Goal: Transaction & Acquisition: Purchase product/service

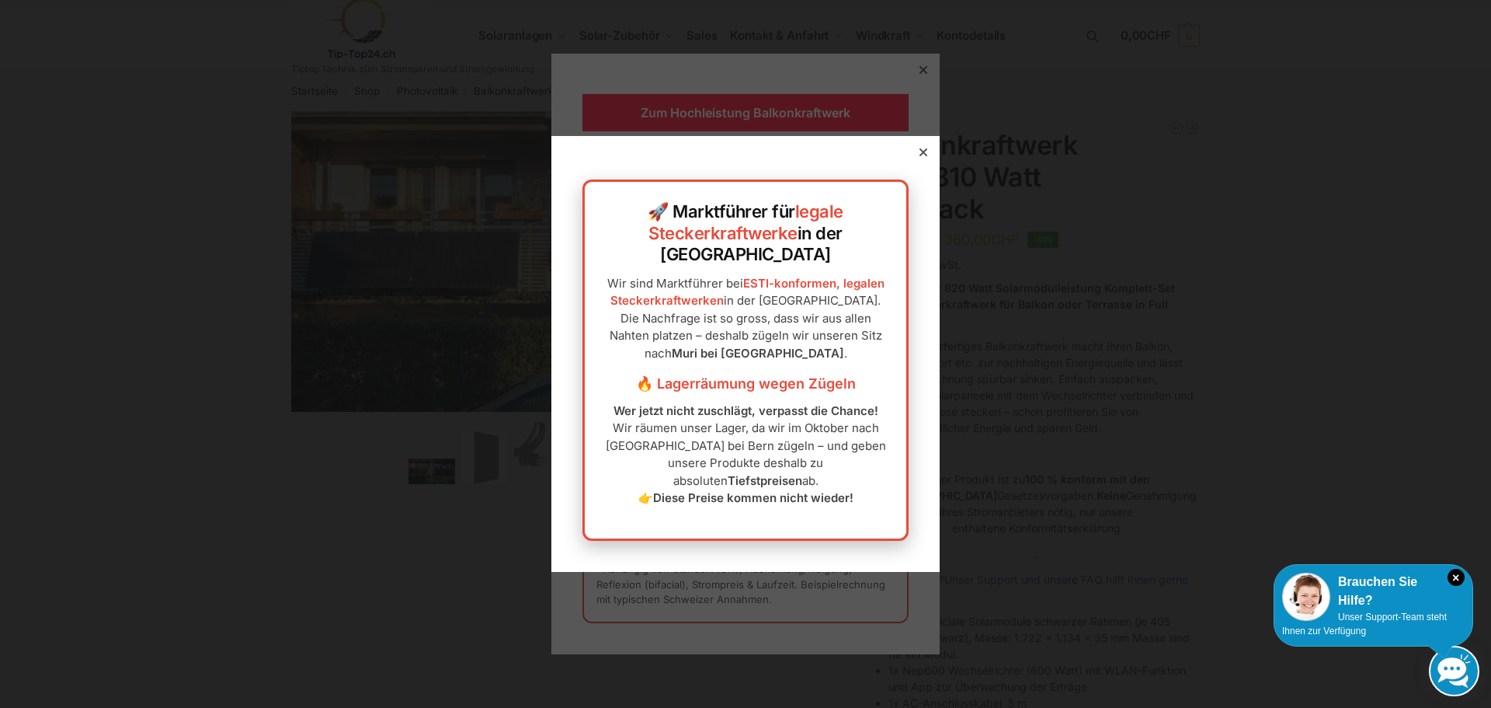
click at [920, 156] on icon at bounding box center [924, 152] width 8 height 8
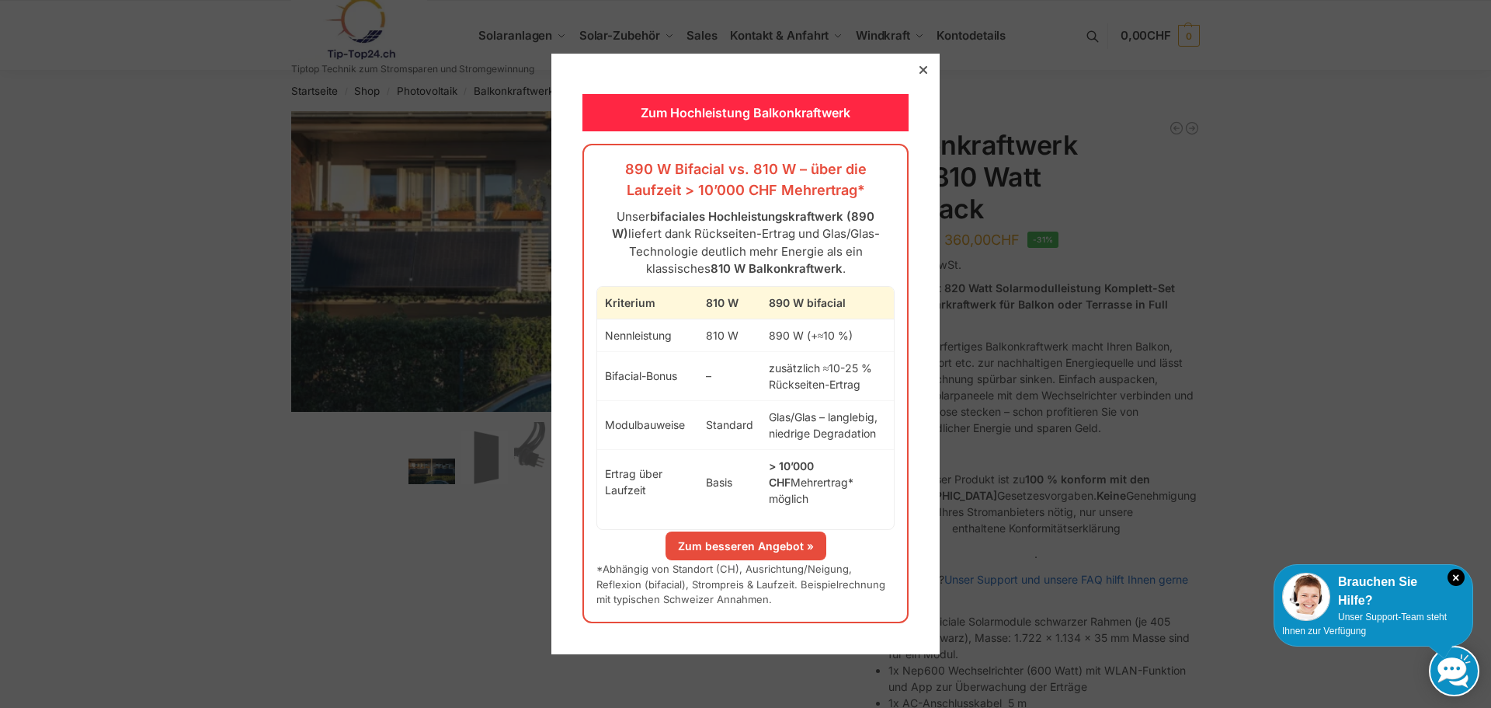
click at [917, 77] on div at bounding box center [924, 70] width 14 height 14
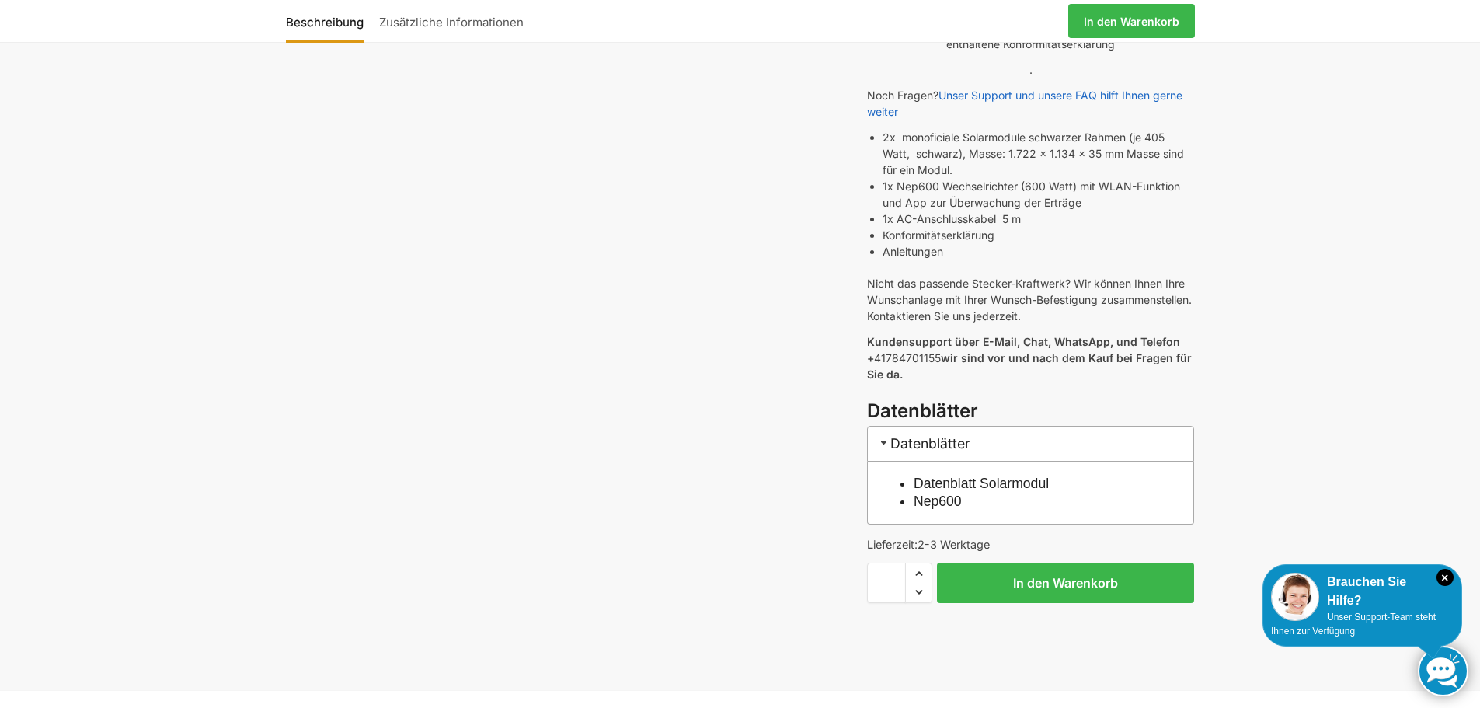
scroll to position [666, 0]
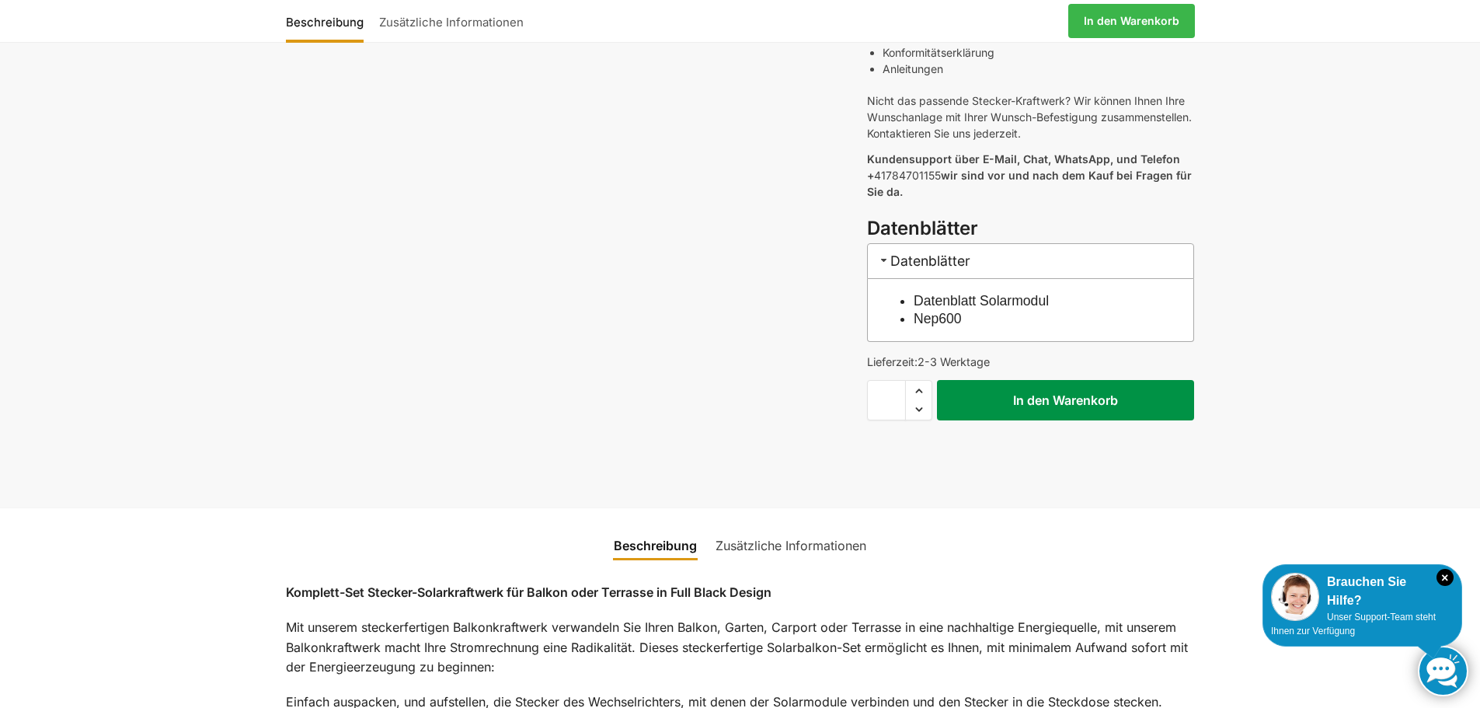
click at [1019, 390] on button "In den Warenkorb" at bounding box center [1065, 400] width 257 height 40
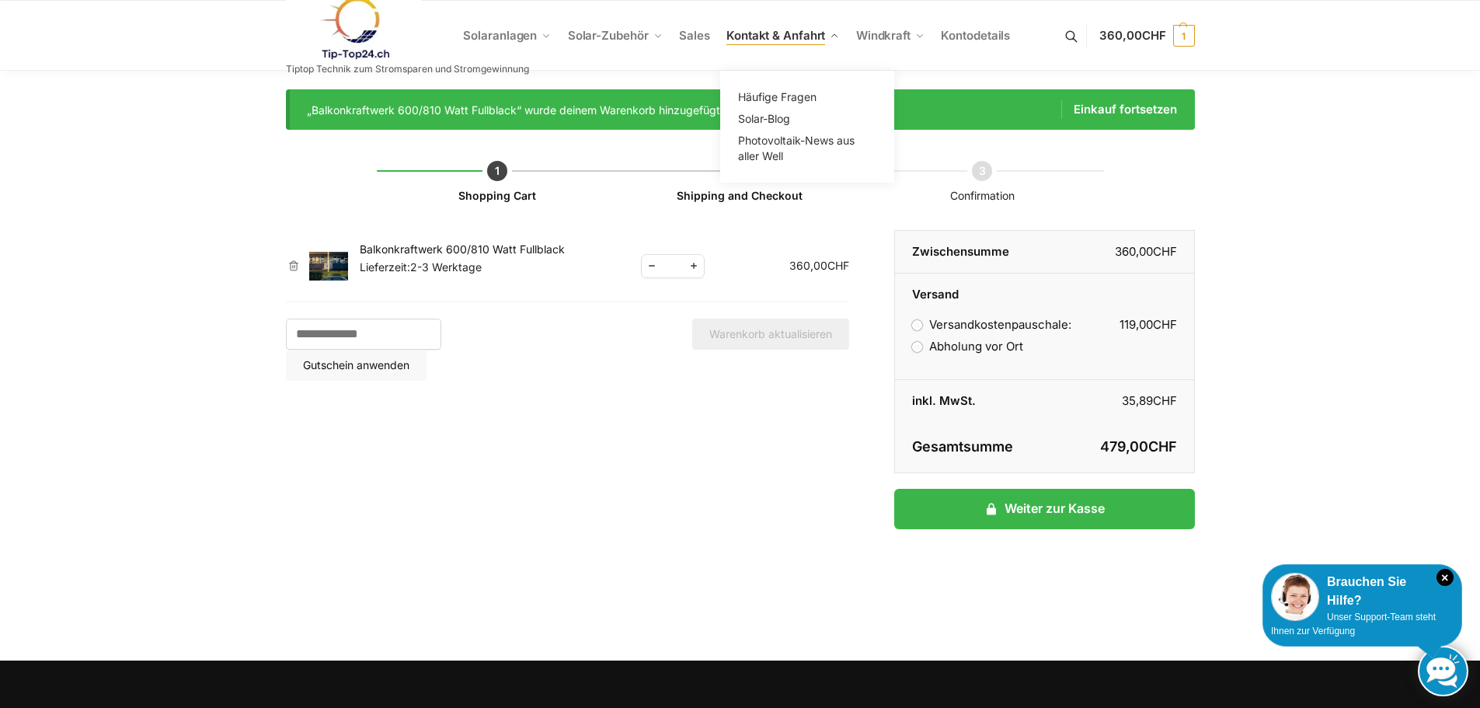
click at [788, 43] on link "Kontakt & Anfahrt" at bounding box center [783, 36] width 126 height 70
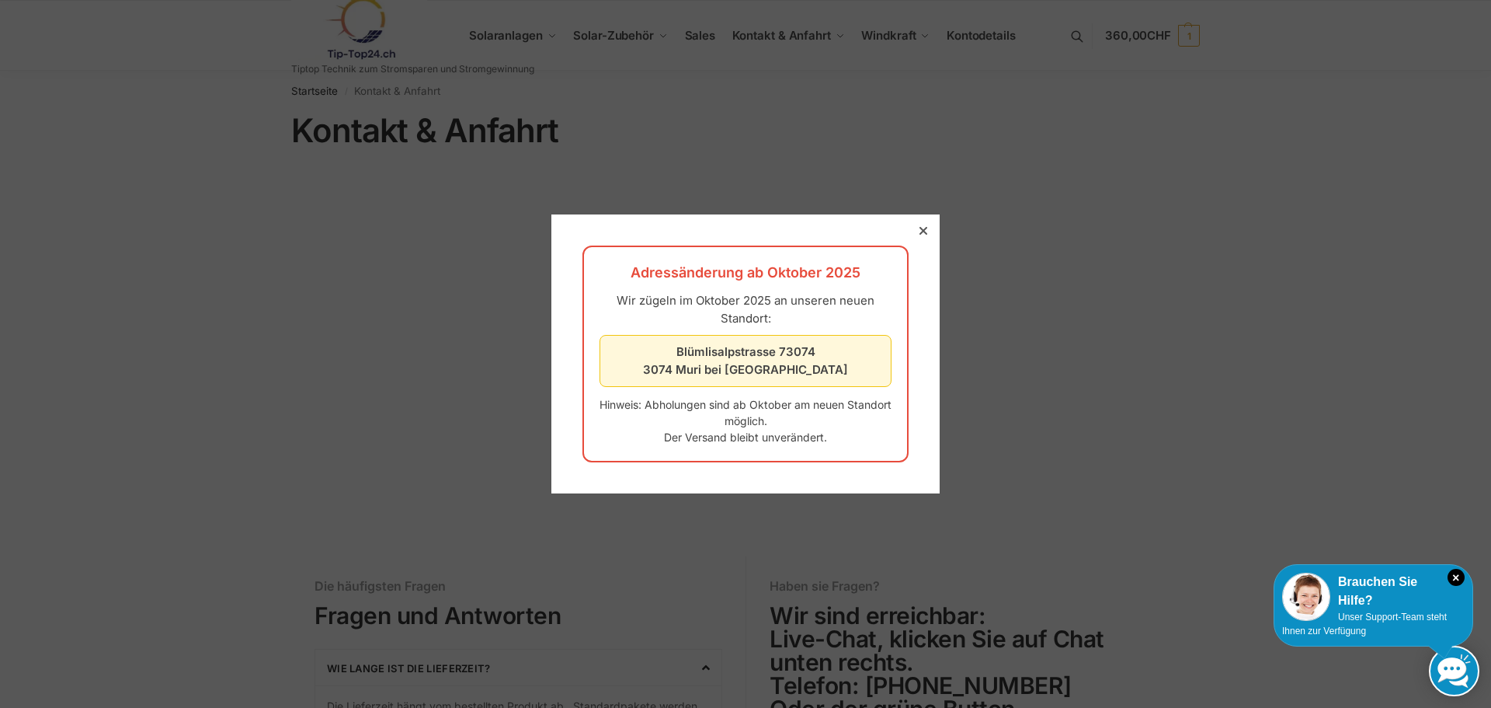
click at [920, 231] on icon at bounding box center [924, 231] width 8 height 8
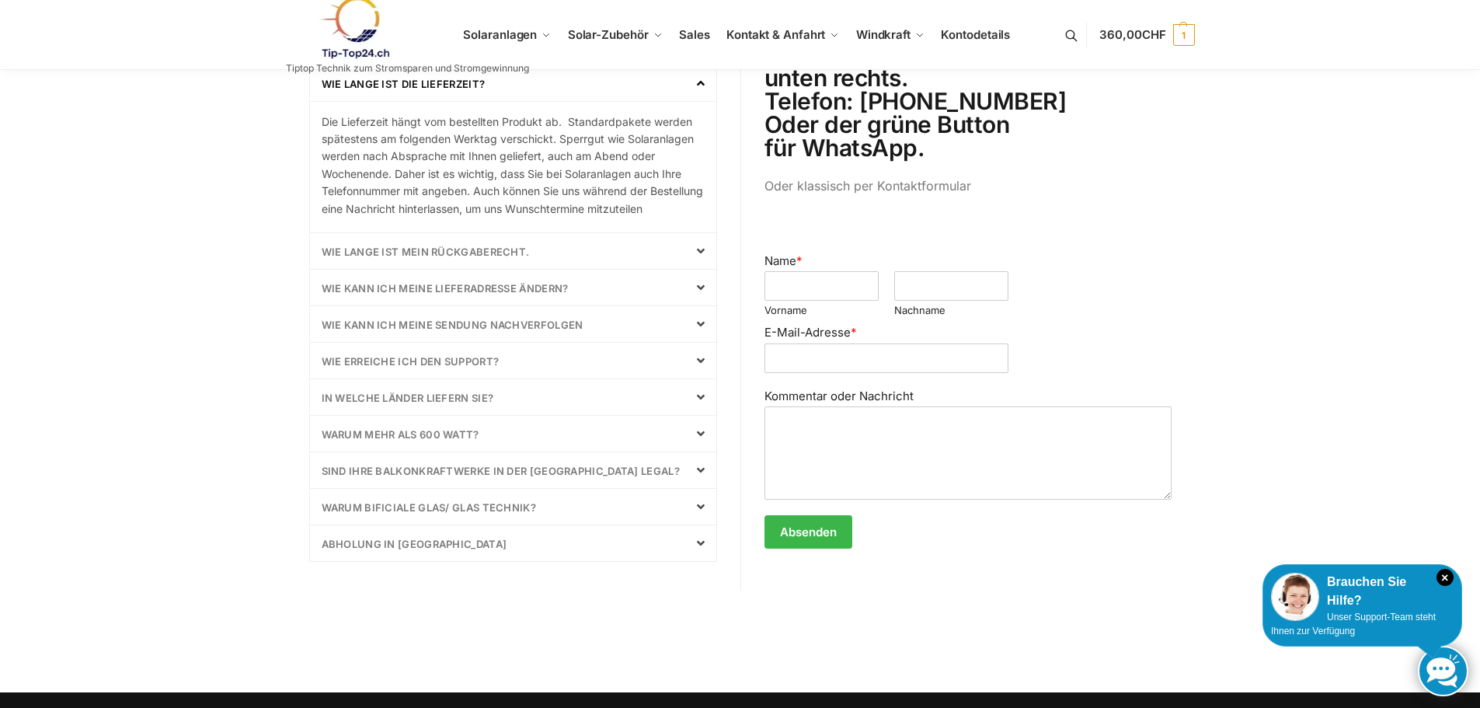
scroll to position [591, 0]
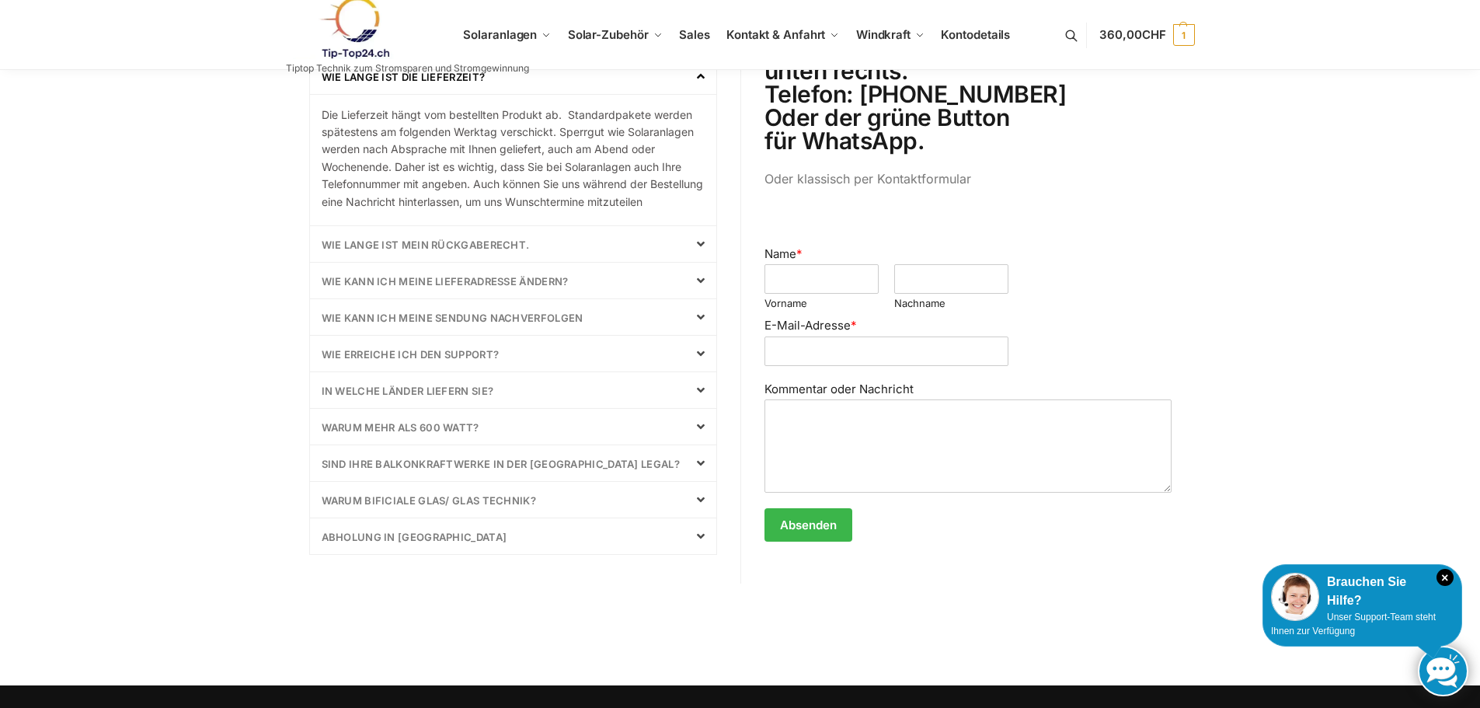
click at [545, 259] on div "Wie lange ist mein Rückgaberecht." at bounding box center [513, 244] width 406 height 36
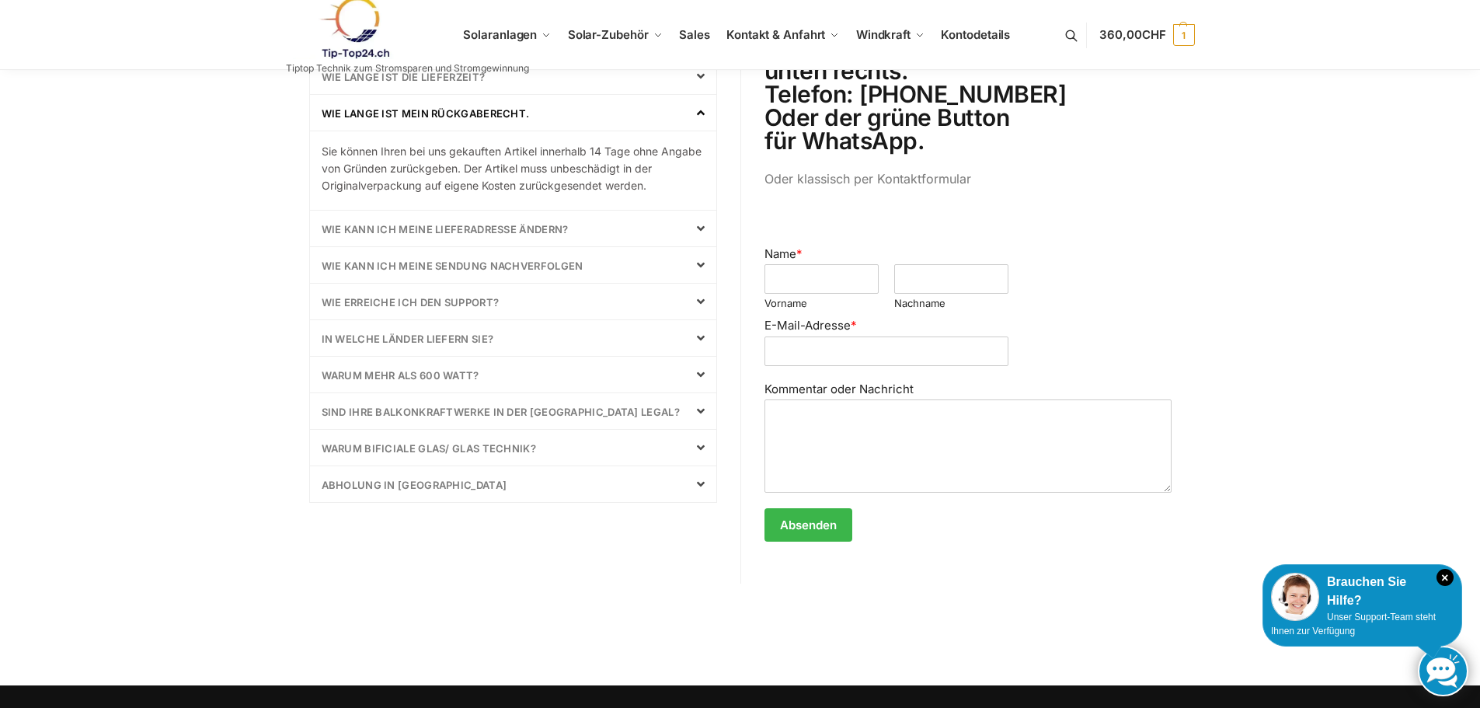
click at [549, 231] on link "wie kann ich meine Lieferadresse ändern?" at bounding box center [445, 229] width 247 height 12
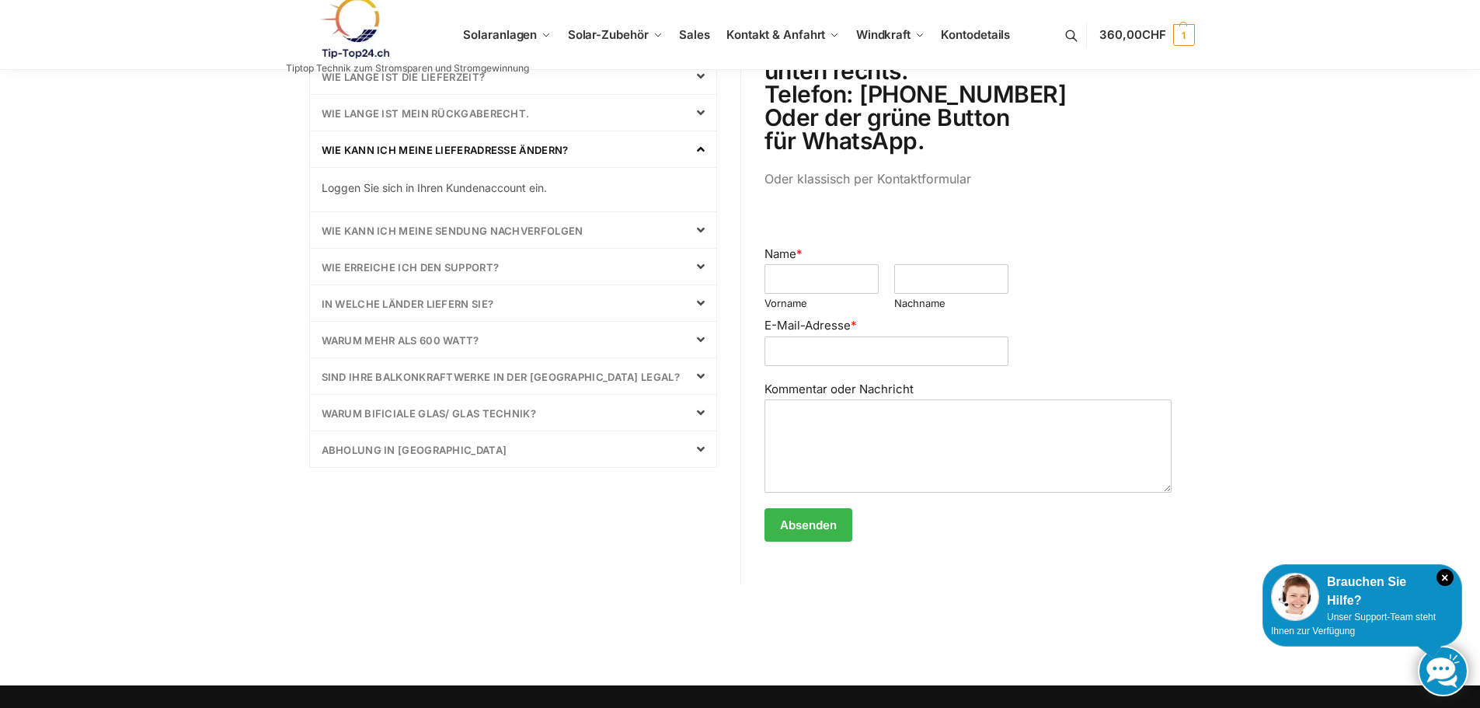
click at [547, 144] on link "wie kann ich meine Lieferadresse ändern?" at bounding box center [445, 150] width 247 height 12
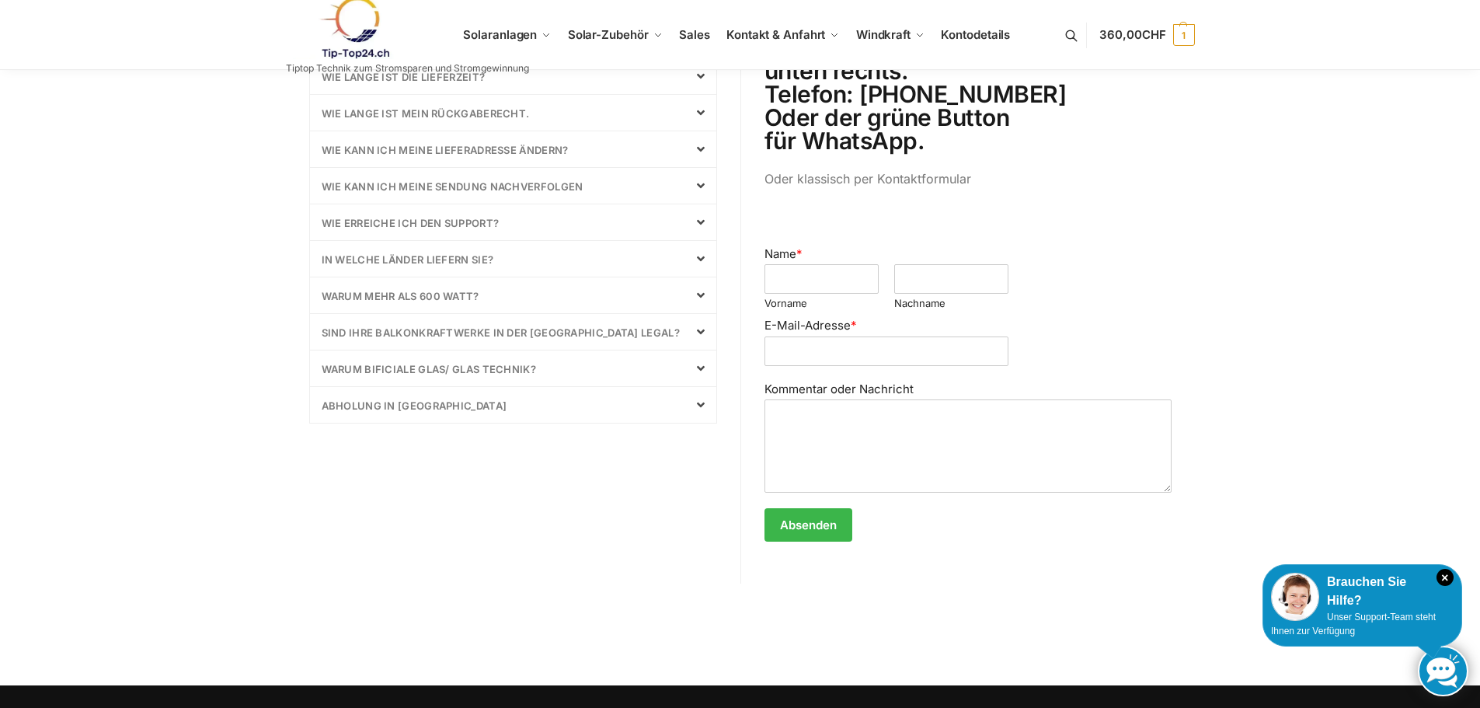
click at [522, 191] on link "Wie kann ich meine Sendung nachverfolgen" at bounding box center [453, 186] width 262 height 12
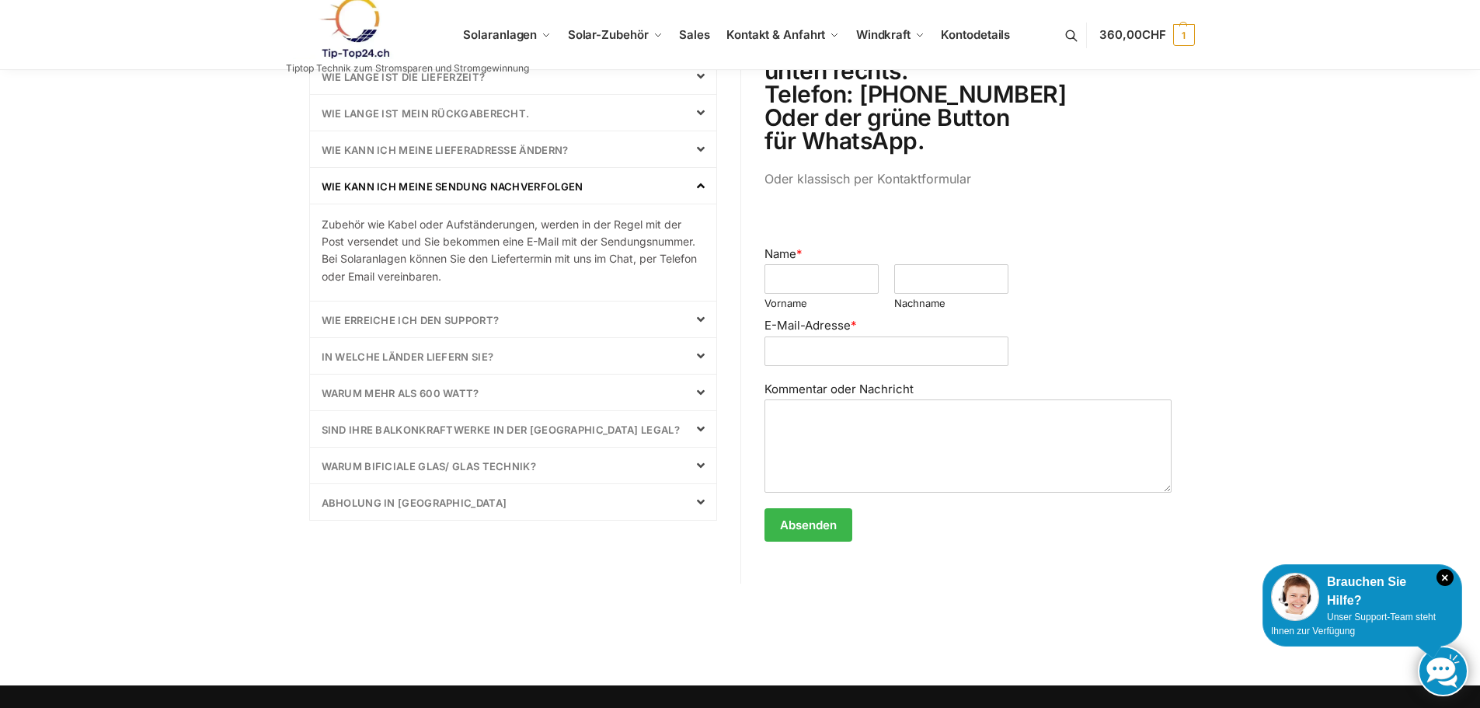
click at [522, 191] on link "Wie kann ich meine Sendung nachverfolgen" at bounding box center [453, 186] width 262 height 12
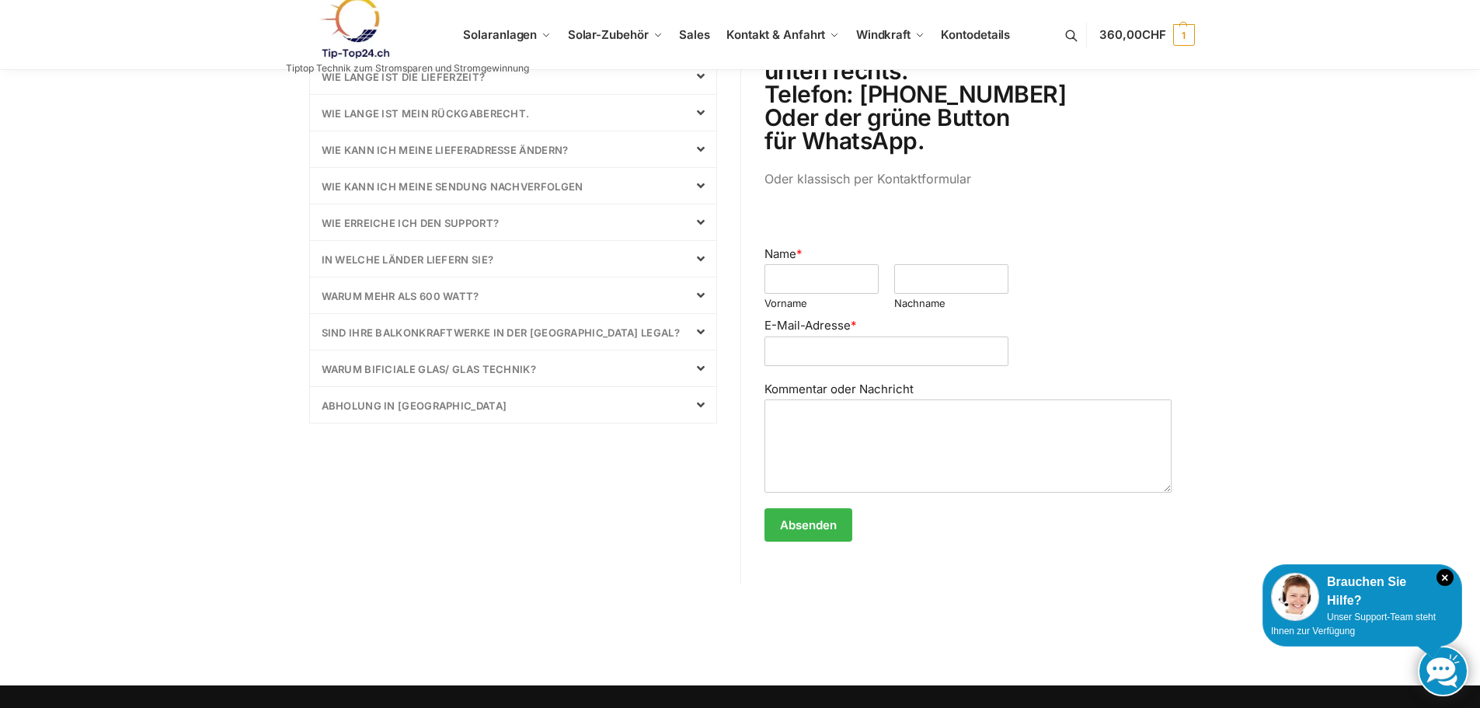
click at [522, 191] on link "Wie kann ich meine Sendung nachverfolgen" at bounding box center [453, 186] width 262 height 12
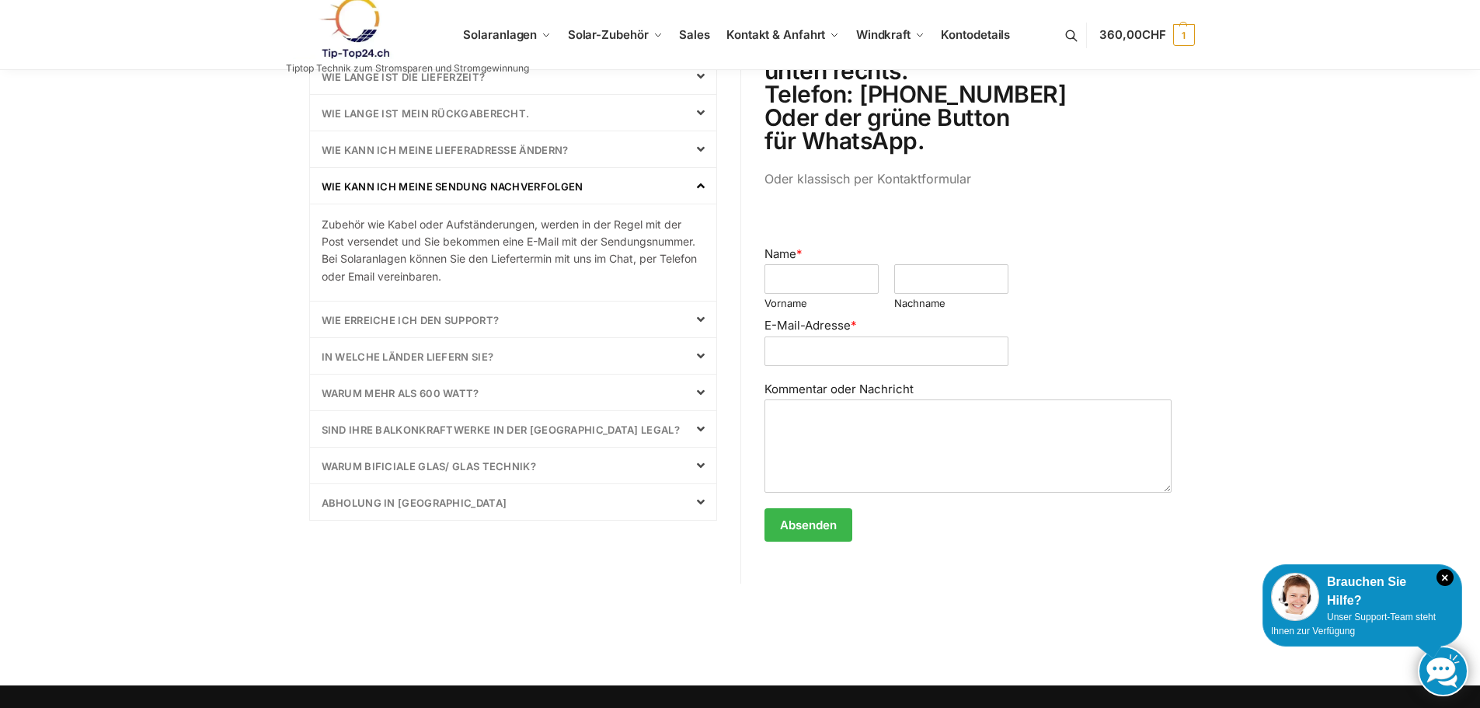
click at [464, 371] on div "In welche Länder liefern Sie?" at bounding box center [513, 356] width 406 height 36
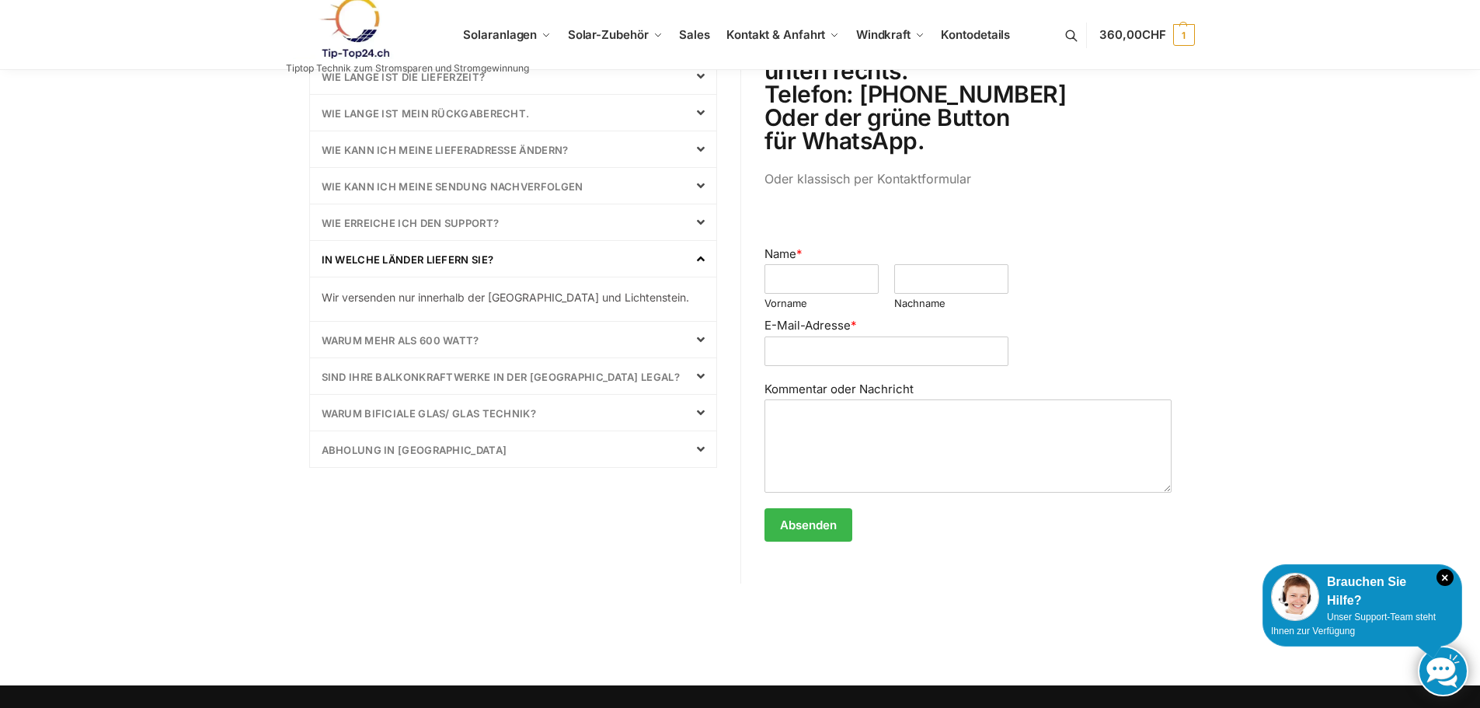
click at [484, 343] on div "Warum mehr als 600 Watt?" at bounding box center [513, 340] width 406 height 36
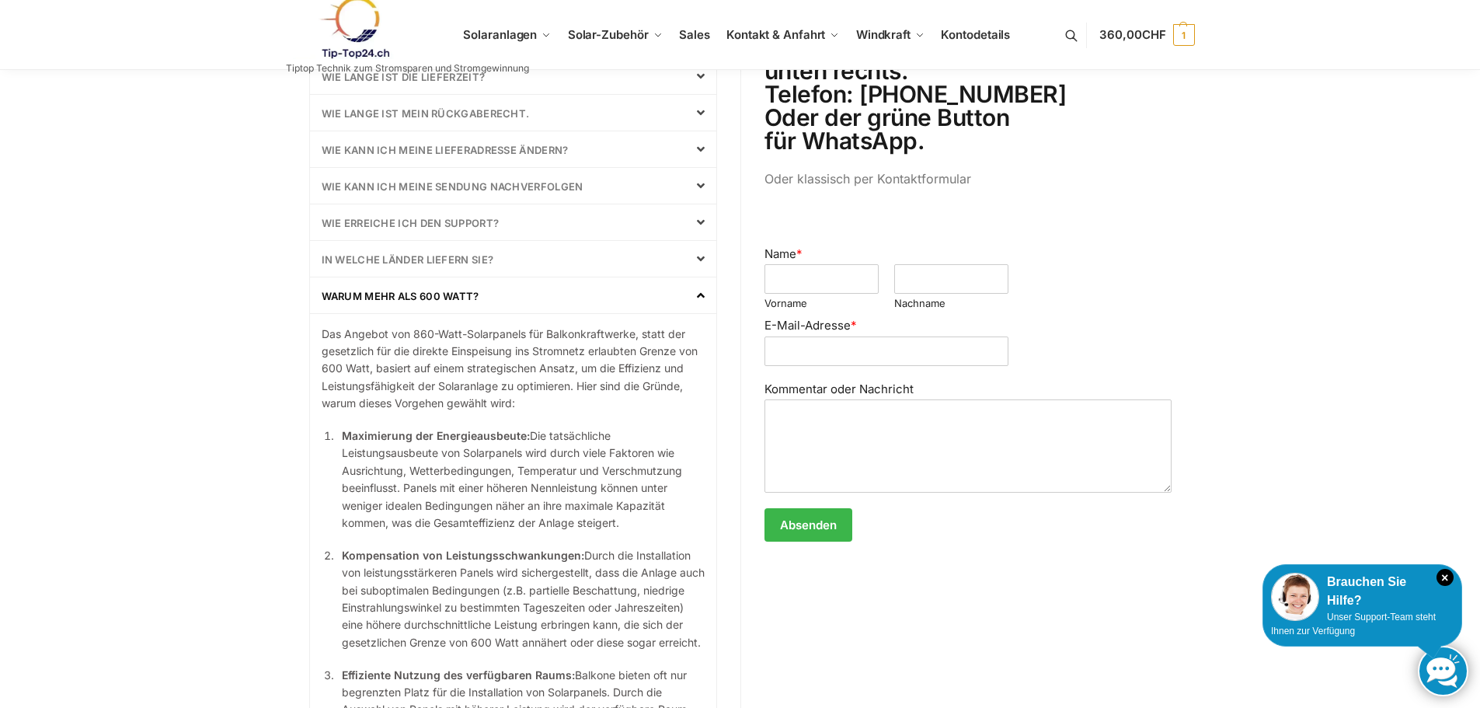
click at [479, 307] on div "Warum mehr als 600 Watt?" at bounding box center [513, 295] width 406 height 36
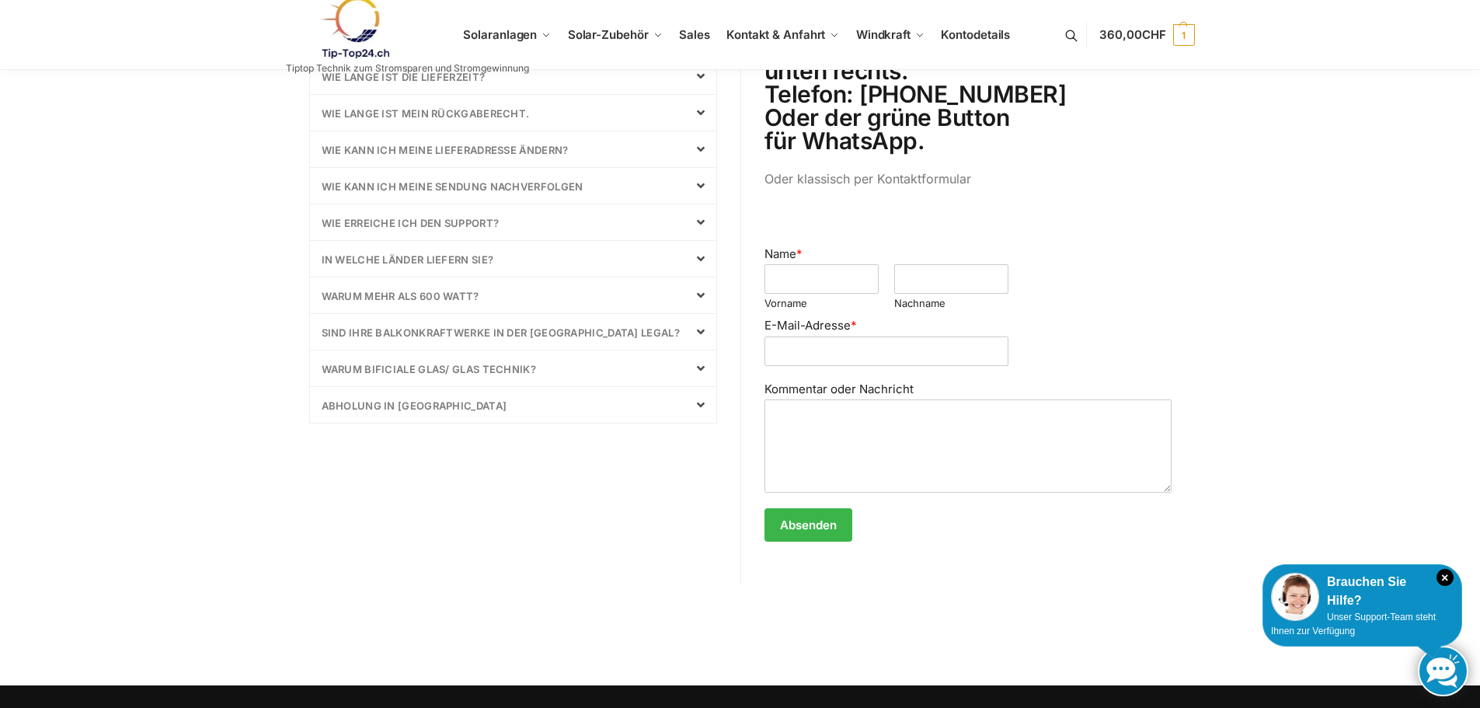
click at [479, 338] on link "sind Ihre Balkonkraftwerke in der Schweiz Legal?" at bounding box center [501, 332] width 358 height 12
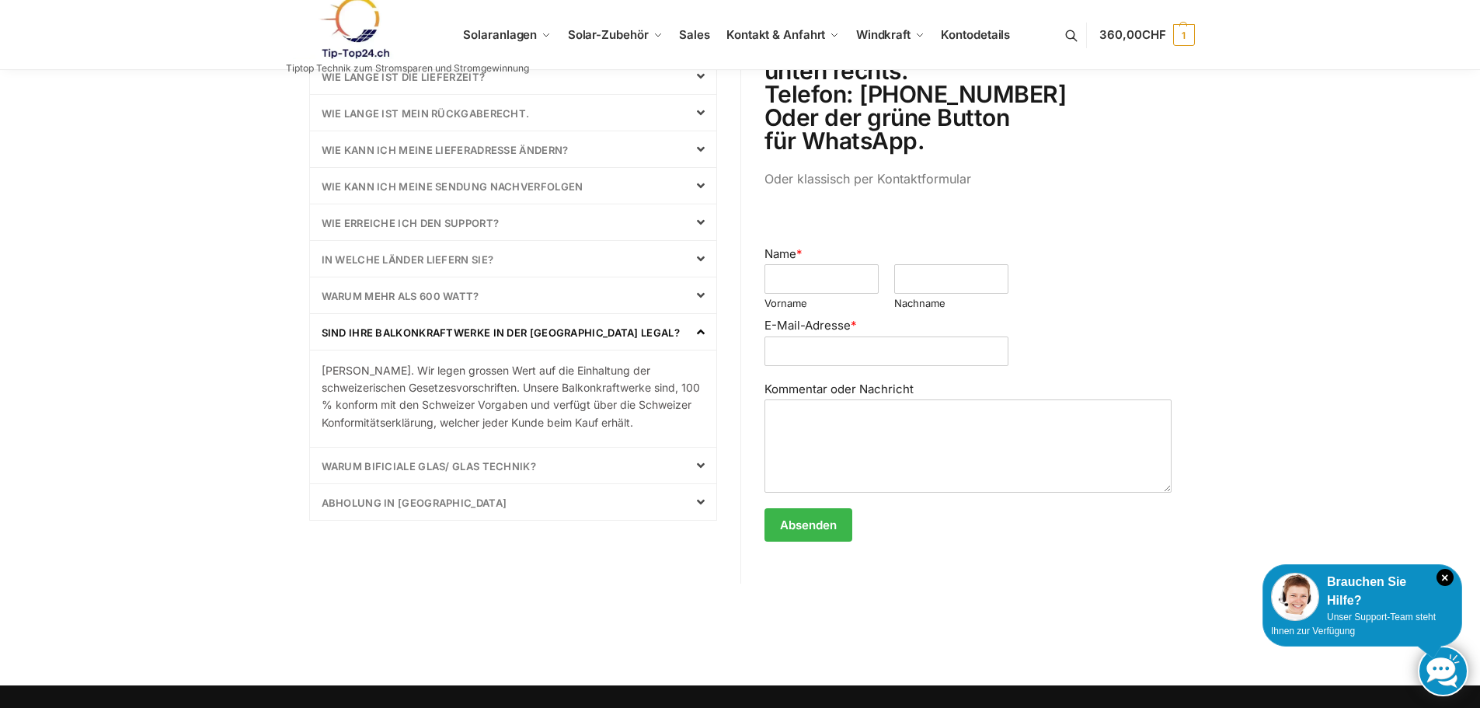
click at [479, 338] on link "sind Ihre Balkonkraftwerke in der Schweiz Legal?" at bounding box center [501, 332] width 358 height 12
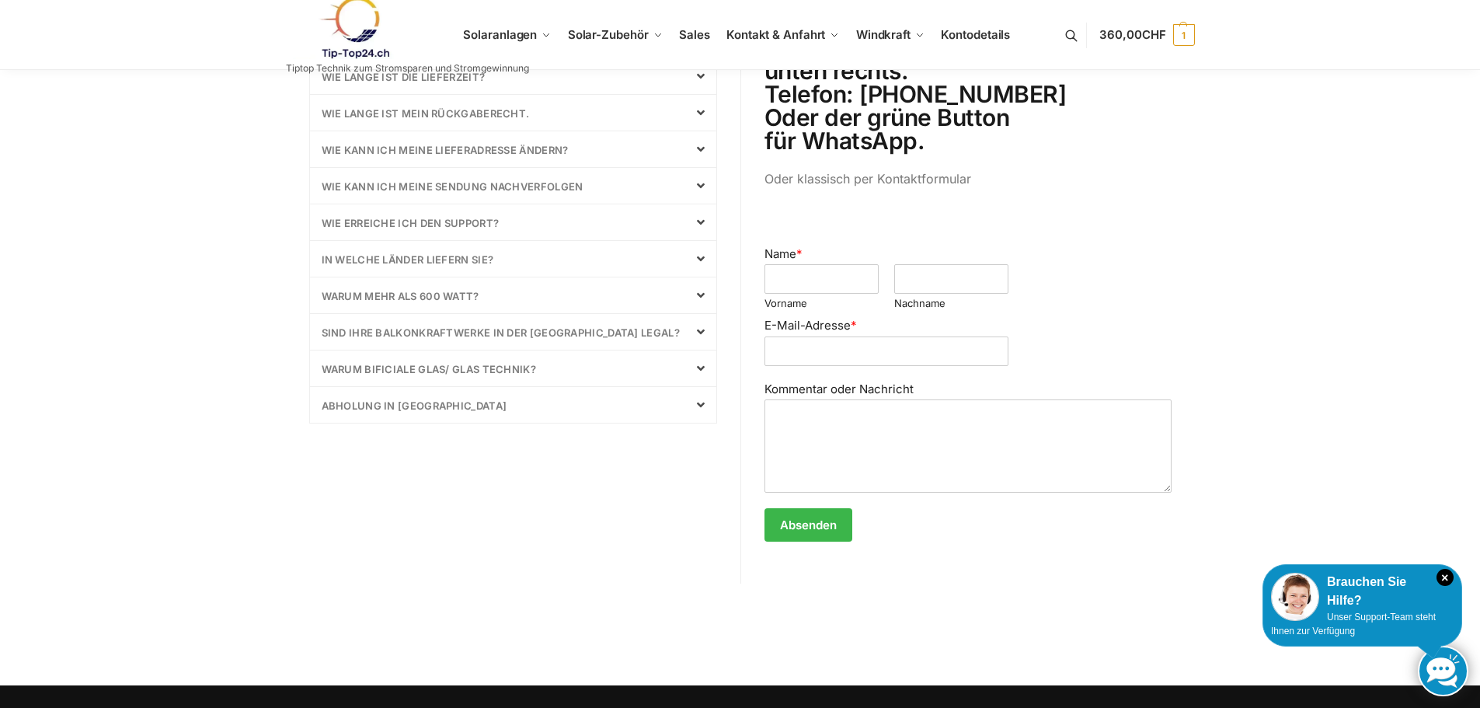
click at [482, 357] on div "Warum bificiale Glas/ Glas Technik?" at bounding box center [513, 368] width 406 height 36
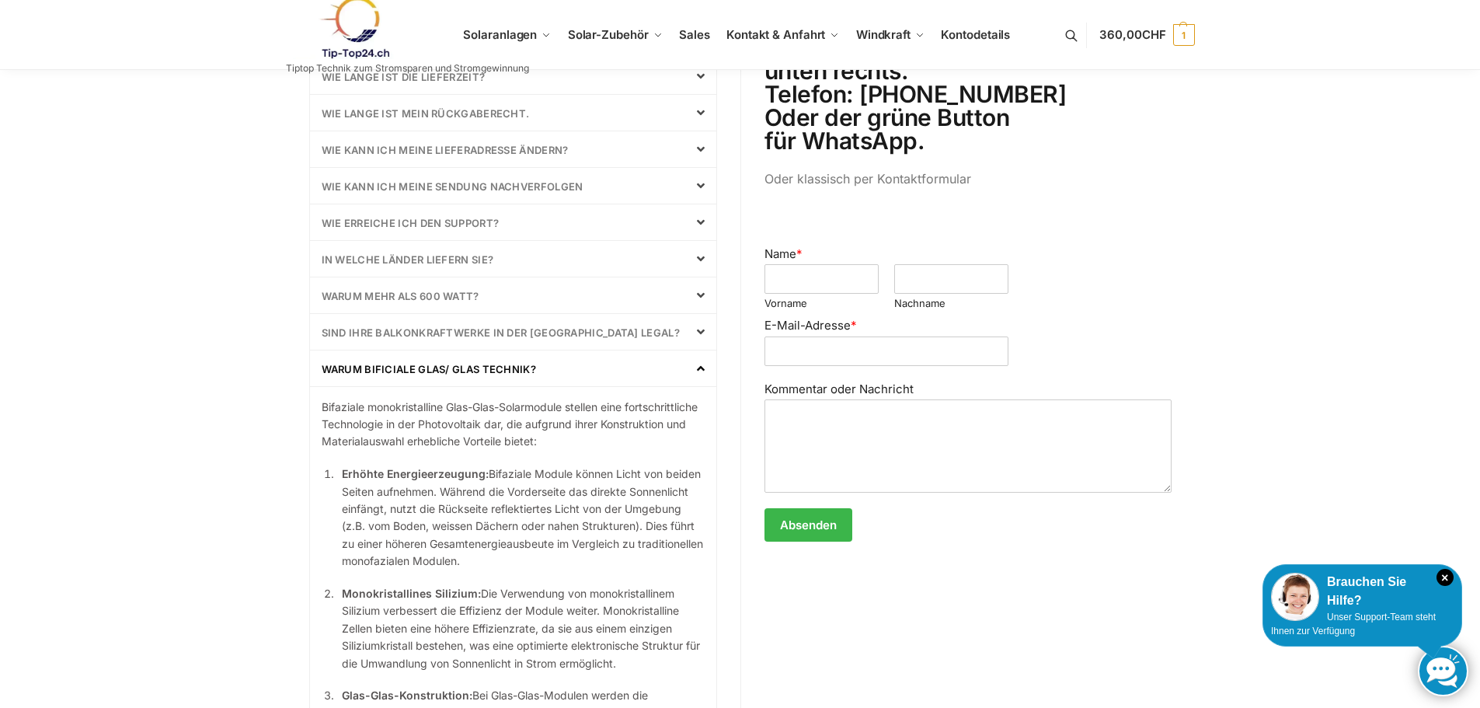
click at [482, 357] on div "Warum bificiale Glas/ Glas Technik?" at bounding box center [513, 368] width 406 height 36
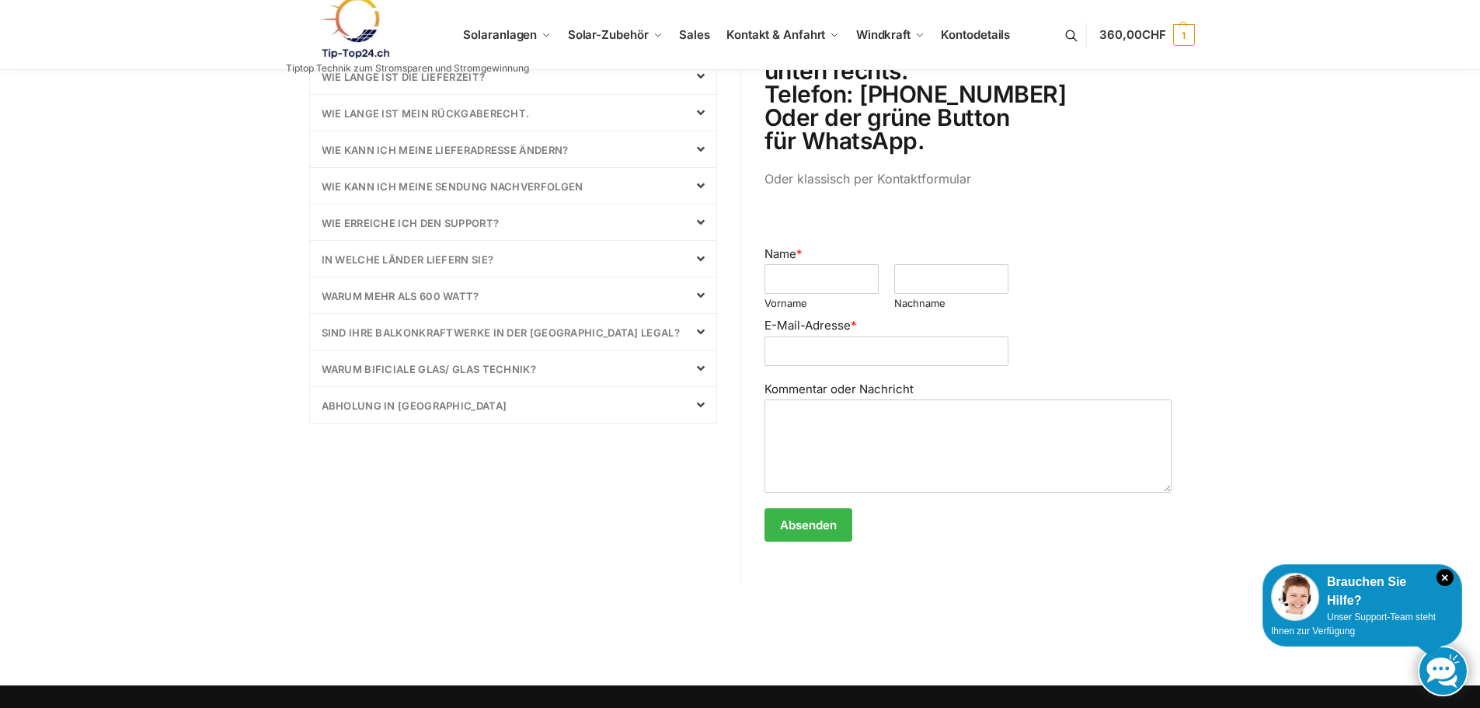
click at [480, 388] on div "Abholung in Laupen" at bounding box center [513, 405] width 406 height 36
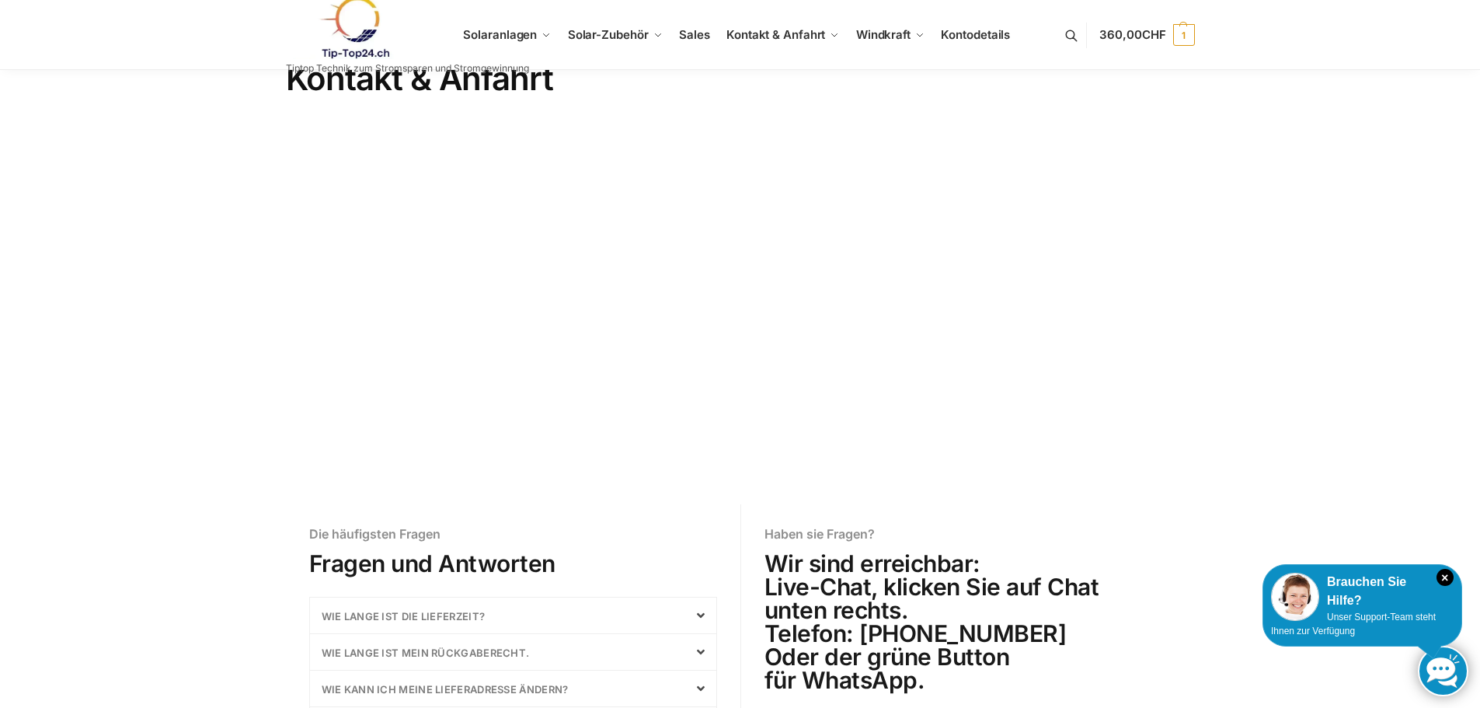
scroll to position [0, 0]
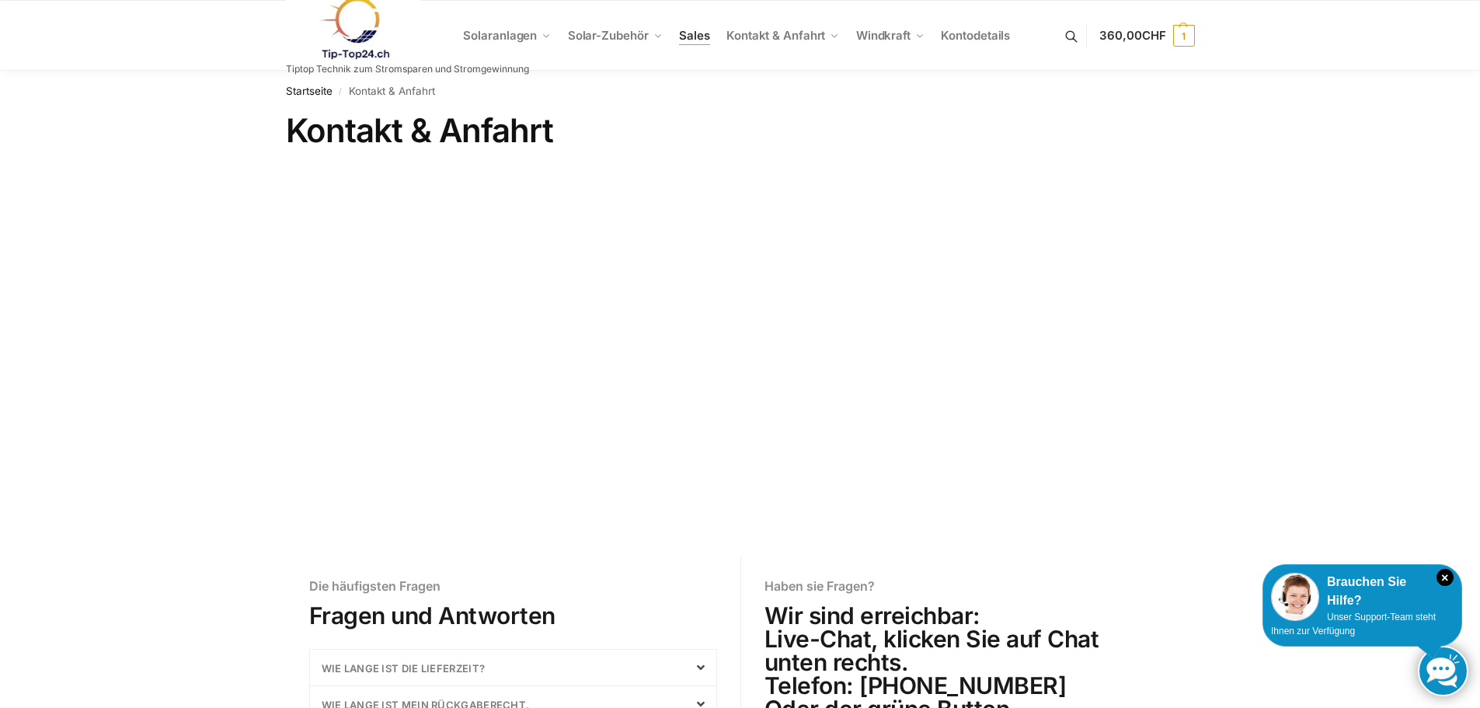
click at [694, 34] on span "Sales" at bounding box center [694, 35] width 31 height 15
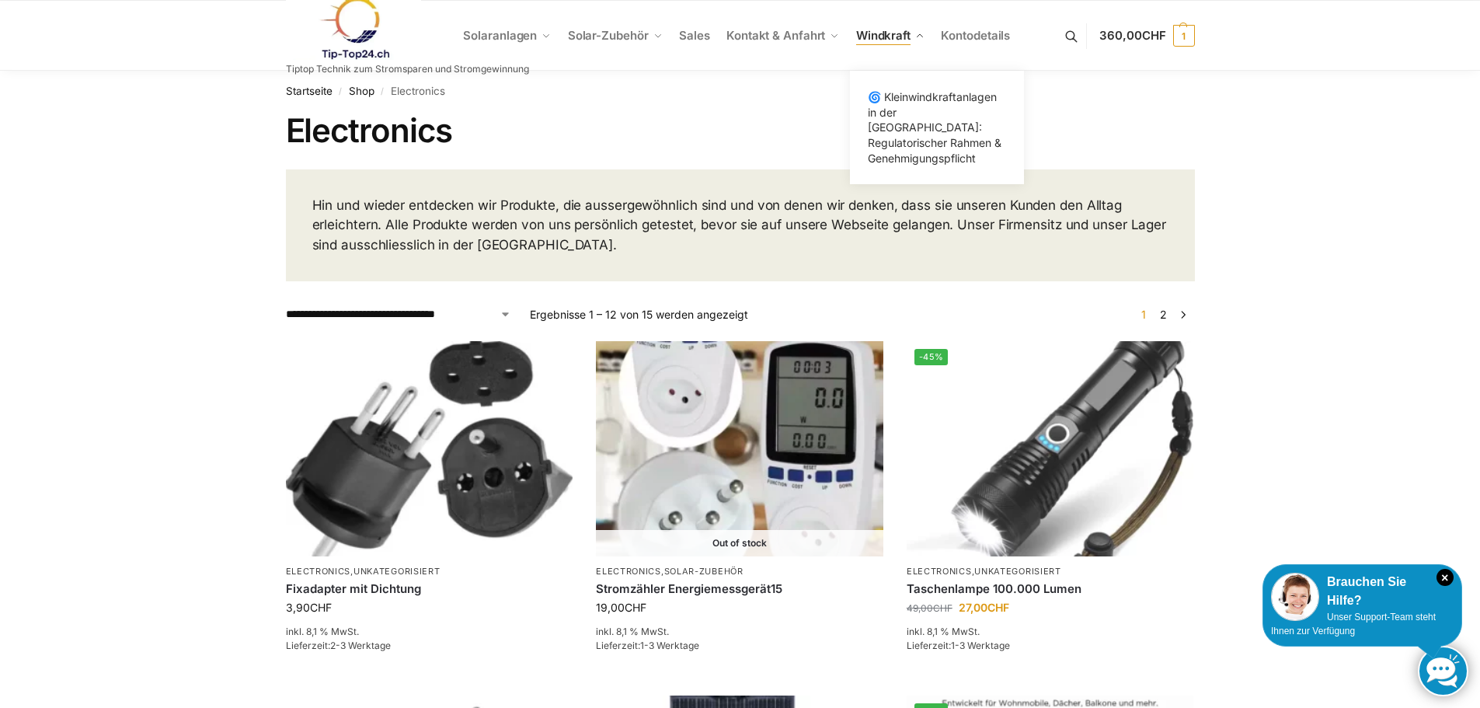
click at [868, 30] on span "Windkraft" at bounding box center [883, 35] width 54 height 15
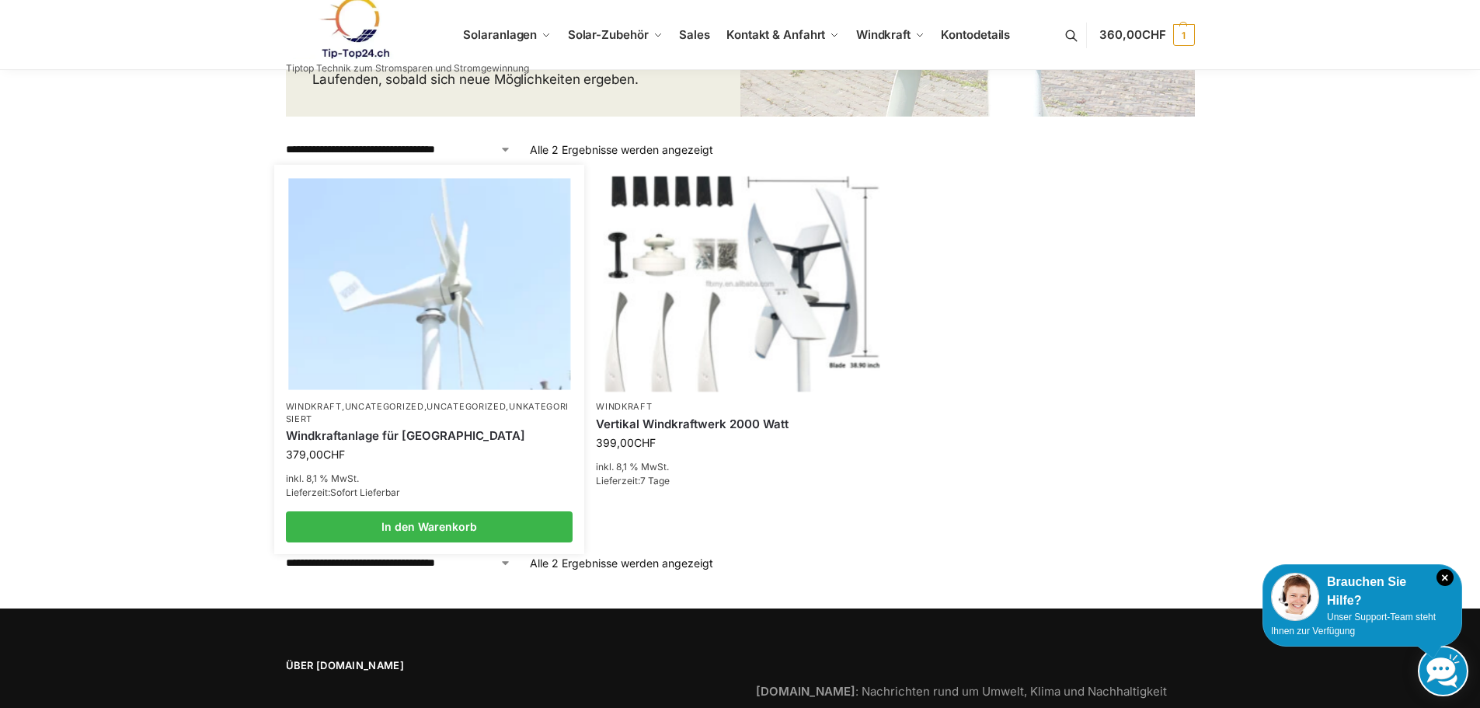
scroll to position [523, 0]
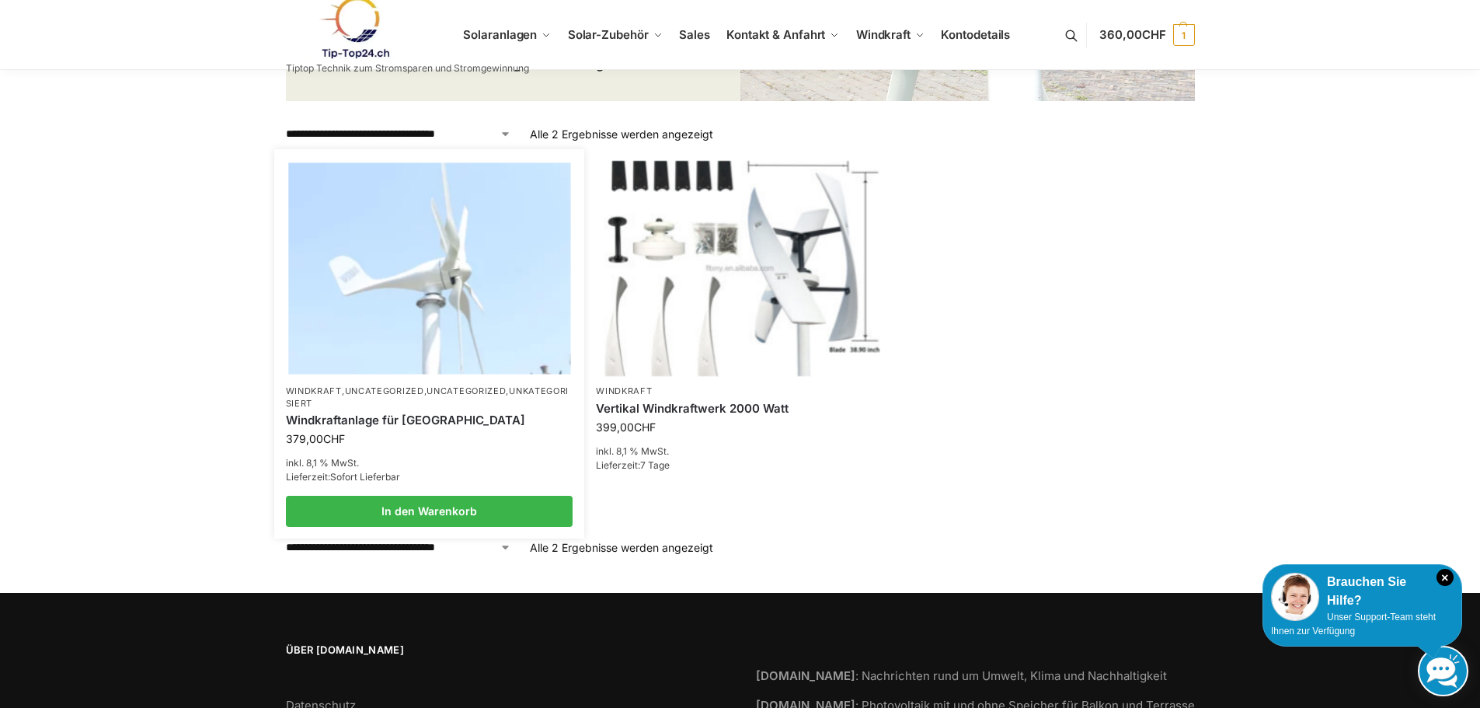
click at [470, 386] on link "Uncategorized" at bounding box center [465, 390] width 79 height 11
click at [471, 341] on img at bounding box center [429, 267] width 282 height 211
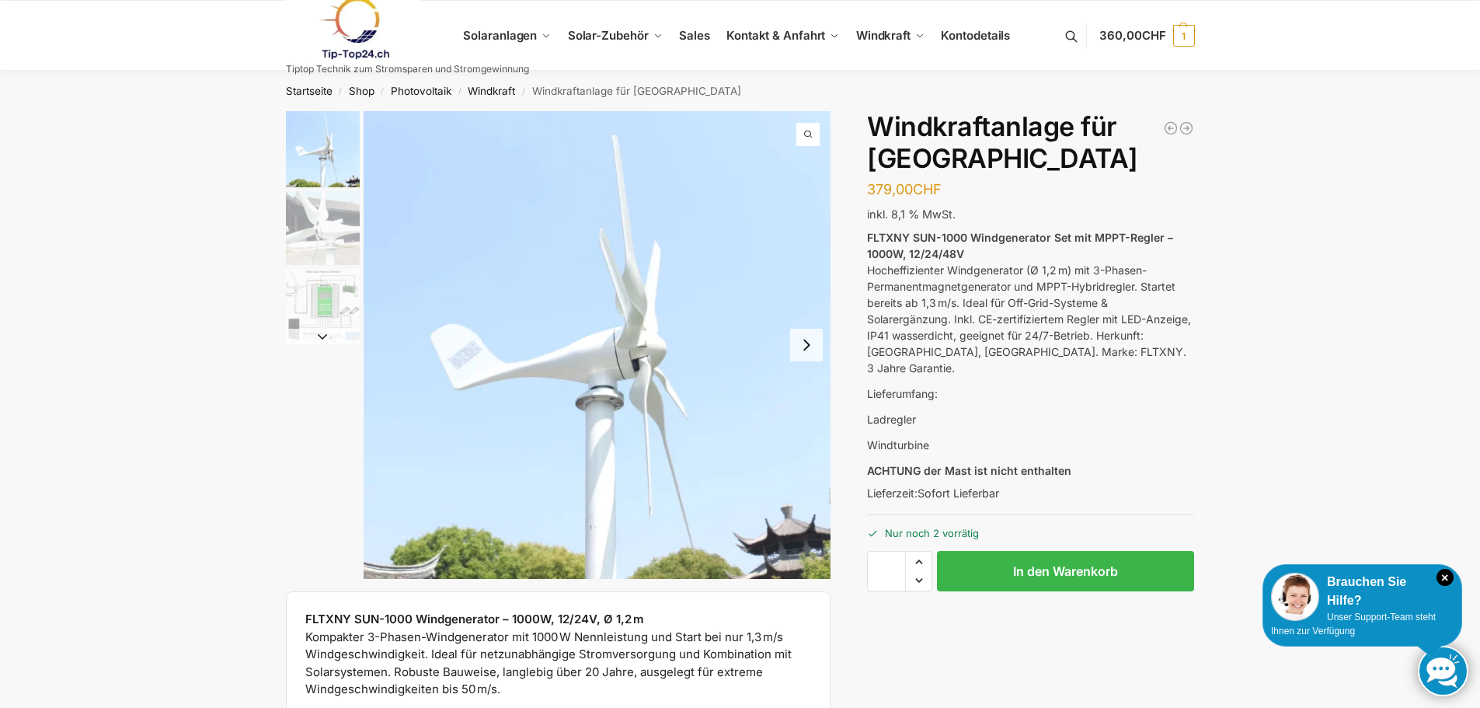
click at [810, 349] on button "Next slide" at bounding box center [806, 345] width 33 height 33
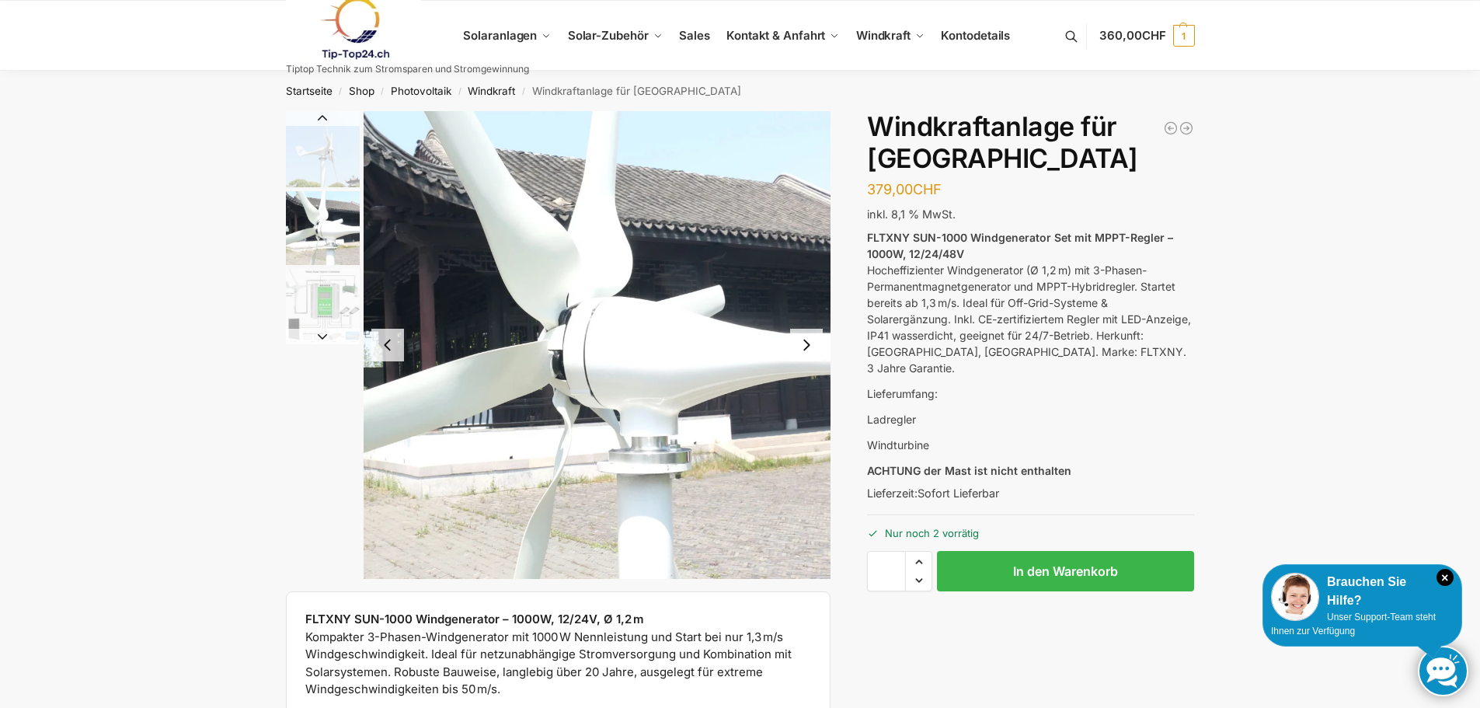
click at [810, 349] on button "Next slide" at bounding box center [806, 345] width 33 height 33
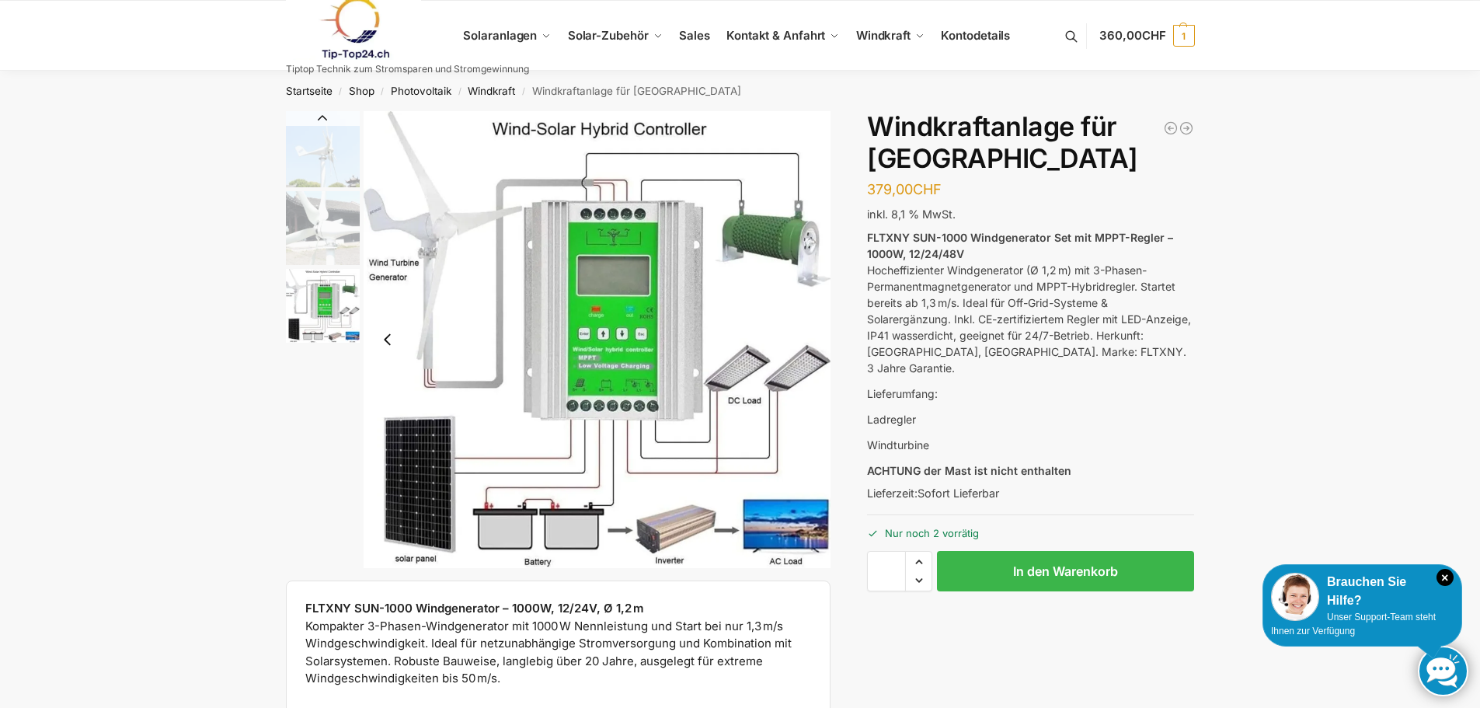
click at [810, 349] on img "3 / 3" at bounding box center [598, 339] width 468 height 457
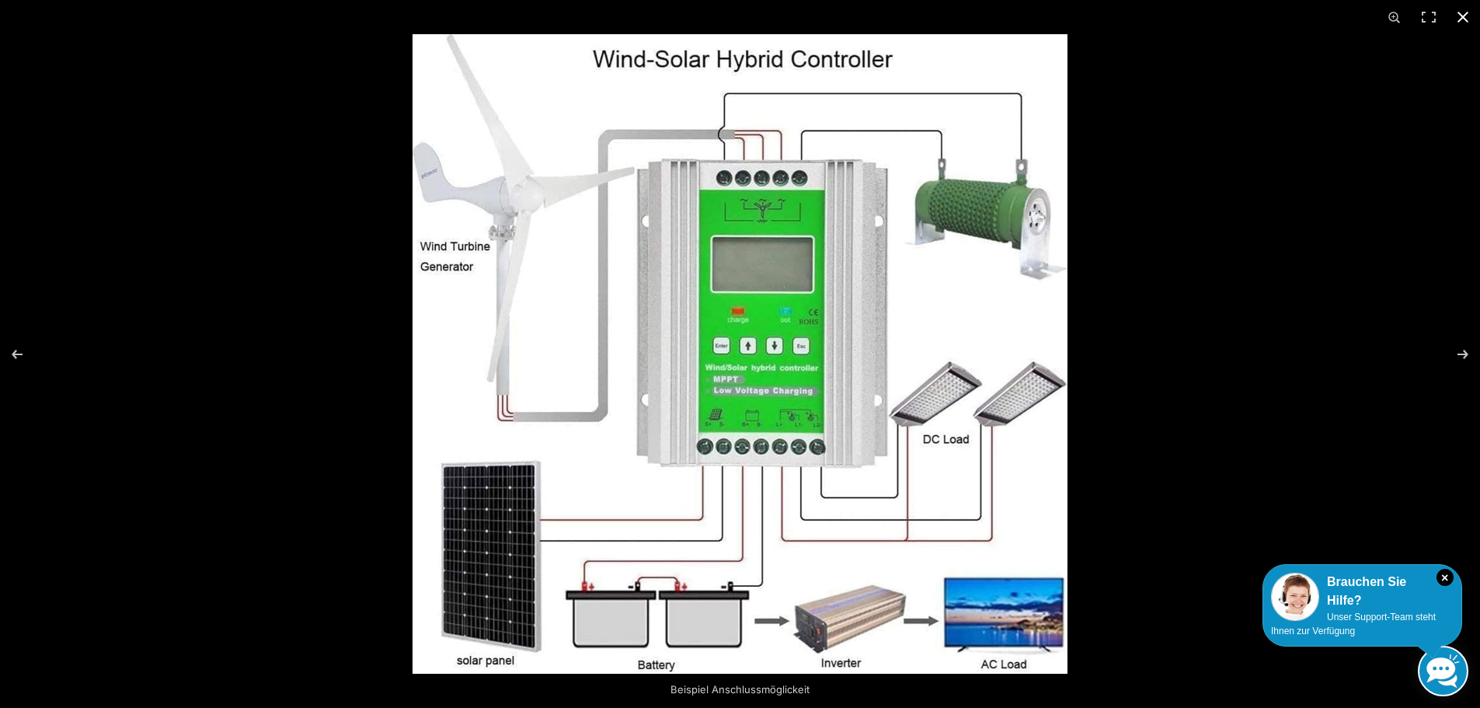
click at [1457, 16] on button "Close (Esc)" at bounding box center [1463, 17] width 34 height 34
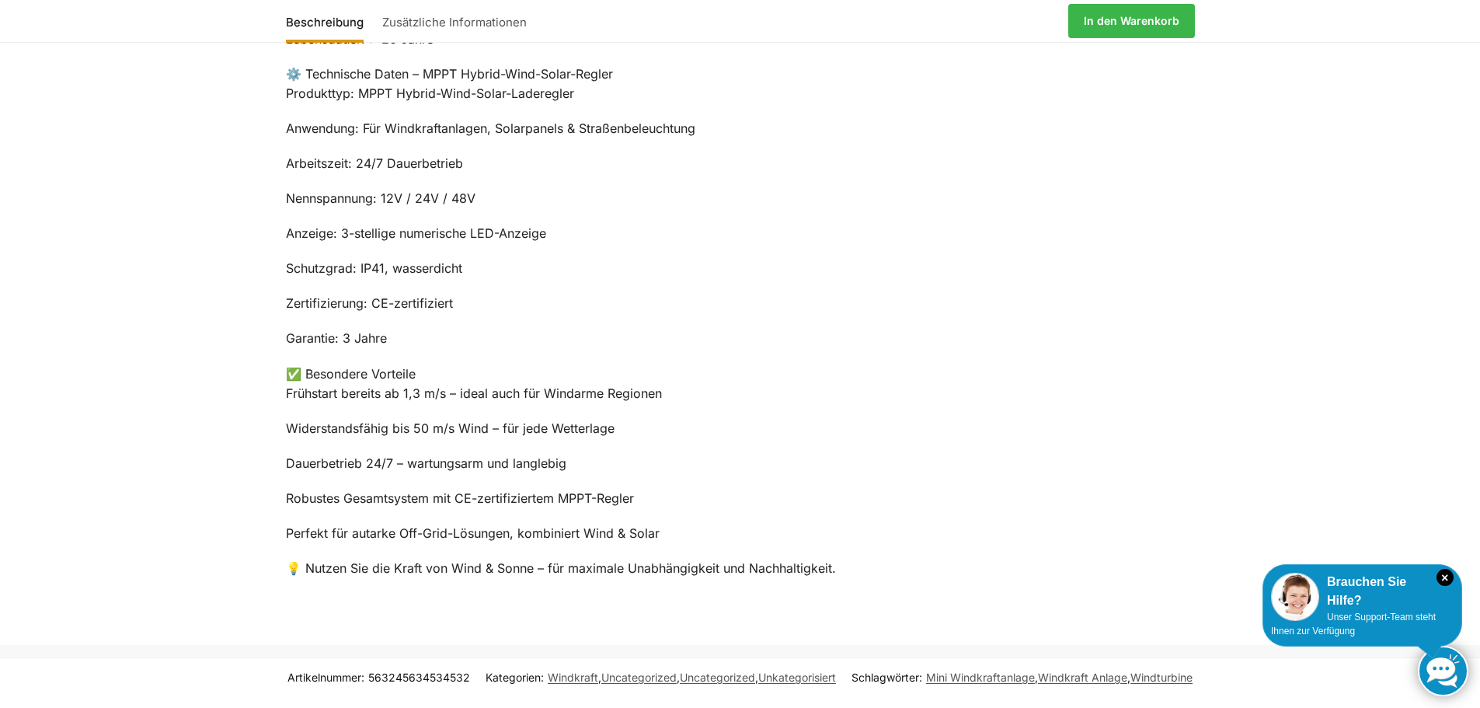
scroll to position [1418, 0]
